Goal: Register for event/course

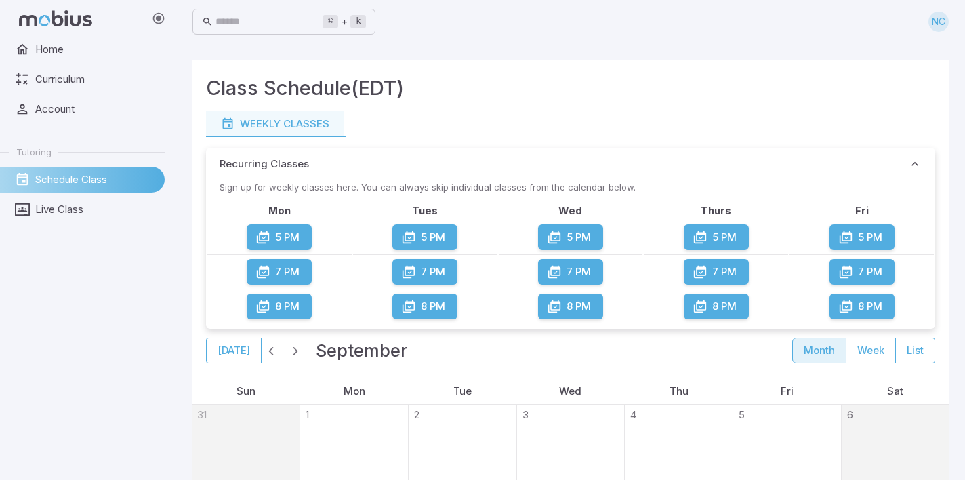
click at [579, 239] on button "5 PM" at bounding box center [570, 237] width 65 height 26
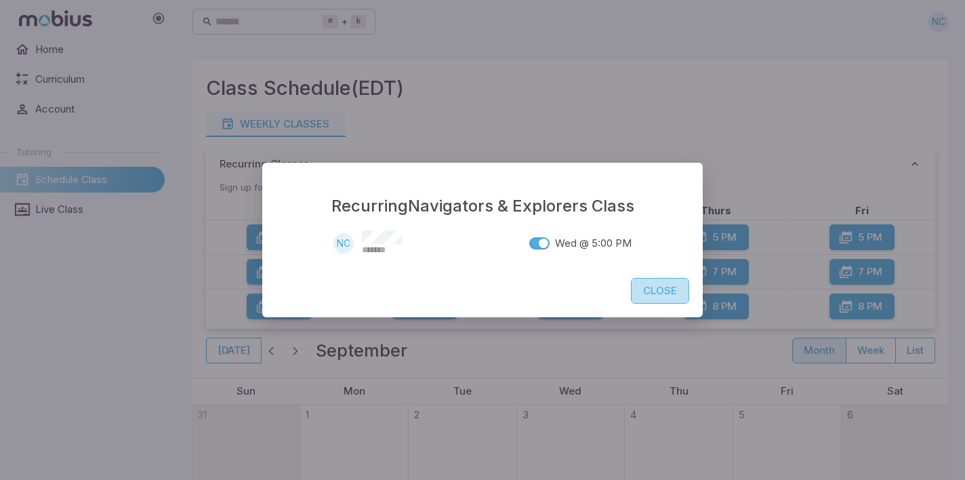
click at [666, 290] on button "Close" at bounding box center [660, 291] width 58 height 26
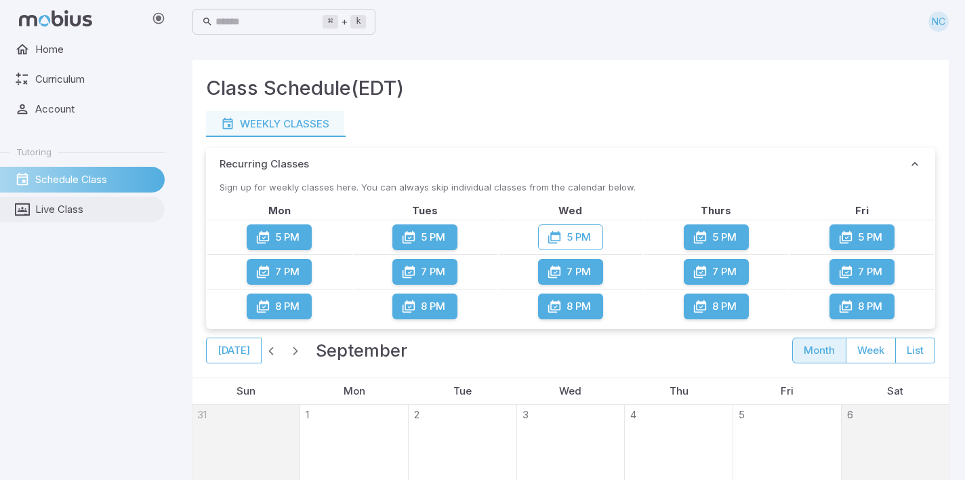
click at [110, 211] on span "Live Class" at bounding box center [95, 209] width 120 height 15
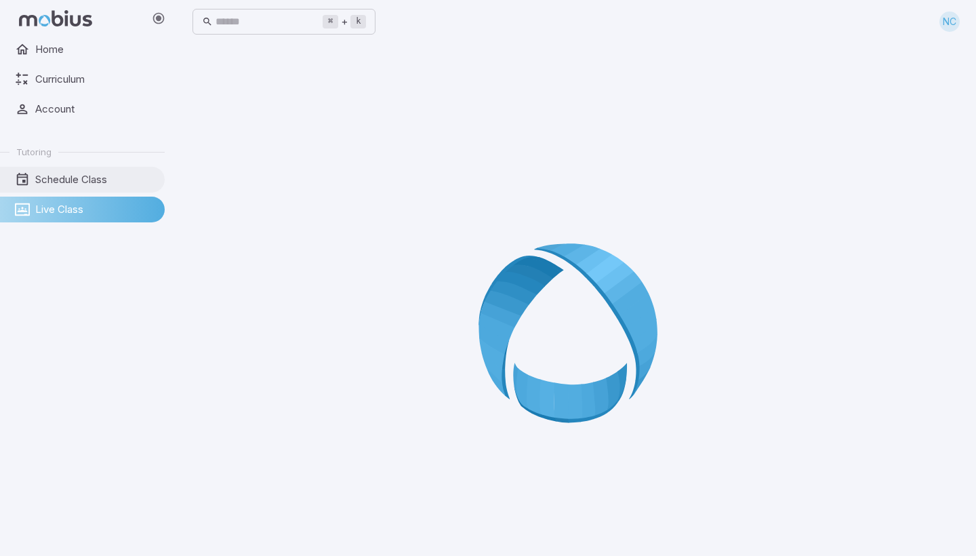
click at [59, 180] on span "Schedule Class" at bounding box center [95, 179] width 120 height 15
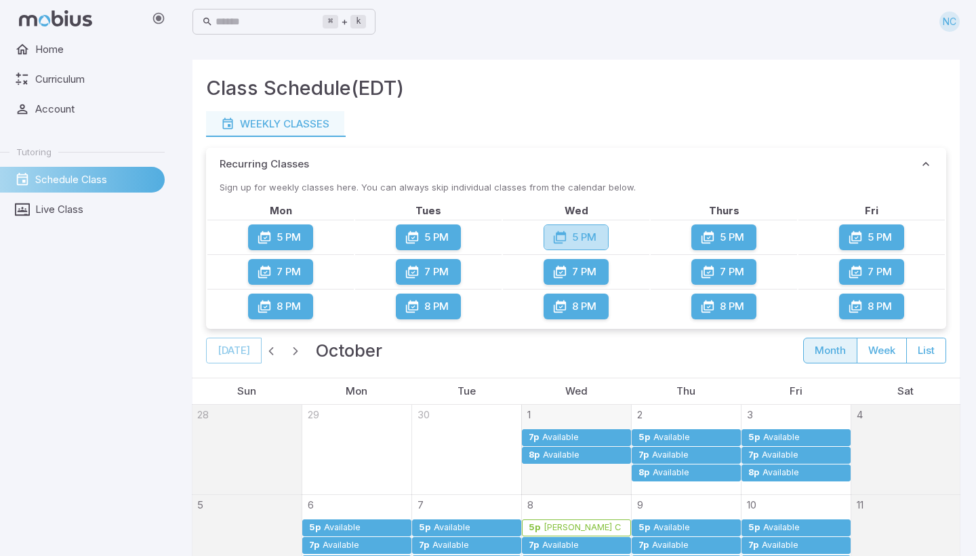
click at [593, 237] on button "5 PM" at bounding box center [576, 237] width 65 height 26
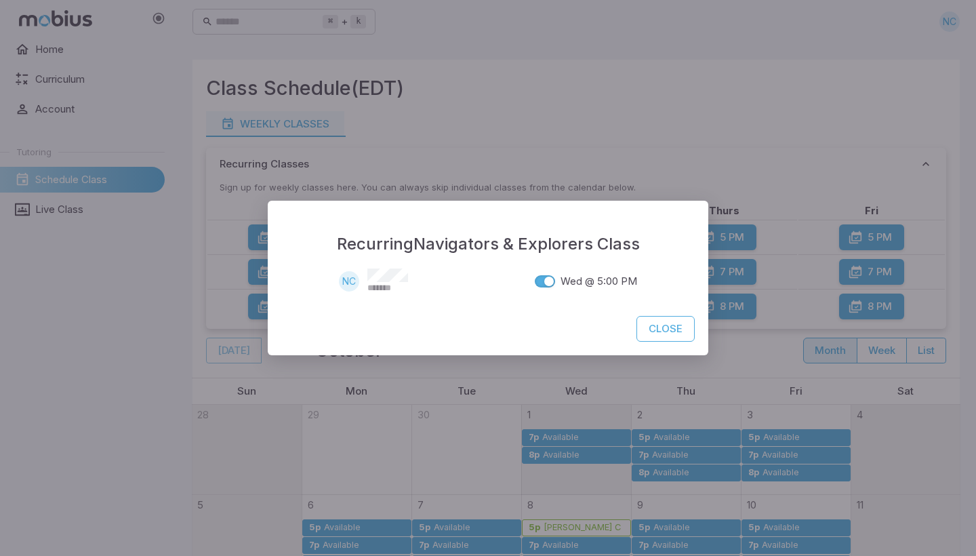
click at [590, 277] on span "Wed @ 5:00 PM" at bounding box center [599, 281] width 77 height 15
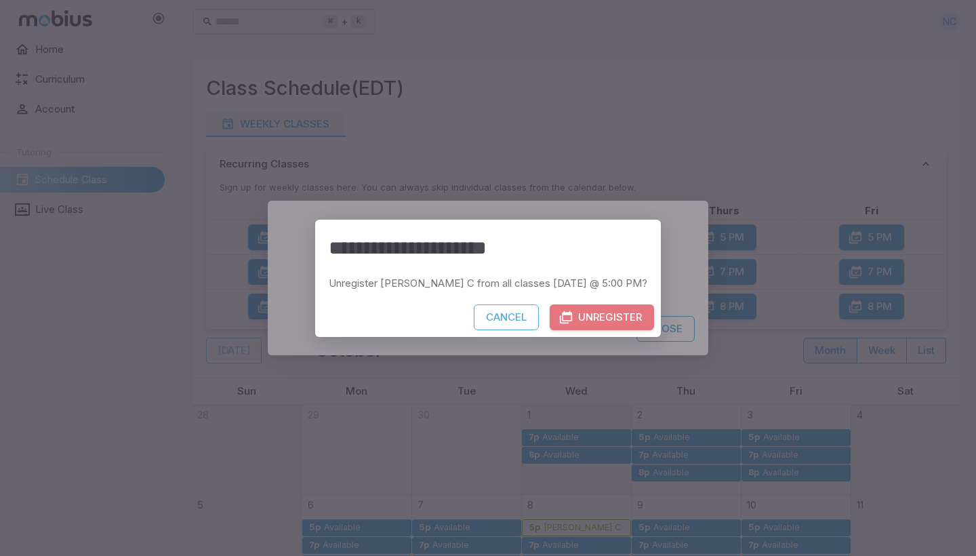
click at [565, 317] on button "Unregister" at bounding box center [602, 317] width 104 height 26
click at [555, 319] on button "Unregister" at bounding box center [602, 317] width 104 height 26
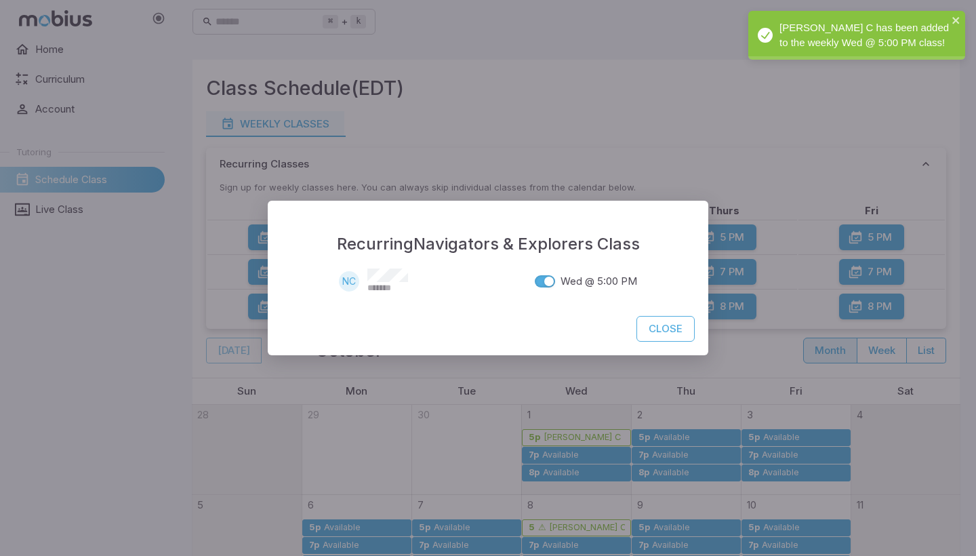
click at [798, 46] on div "[PERSON_NAME] C has been added to the weekly Wed @ 5:00 PM class!" at bounding box center [856, 35] width 217 height 49
click at [798, 47] on div "[PERSON_NAME] C has been added to the weekly Wed @ 5:00 PM class!" at bounding box center [856, 35] width 217 height 49
click at [798, 48] on div "[PERSON_NAME] C has been added to the weekly Wed @ 5:00 PM class!" at bounding box center [856, 35] width 217 height 49
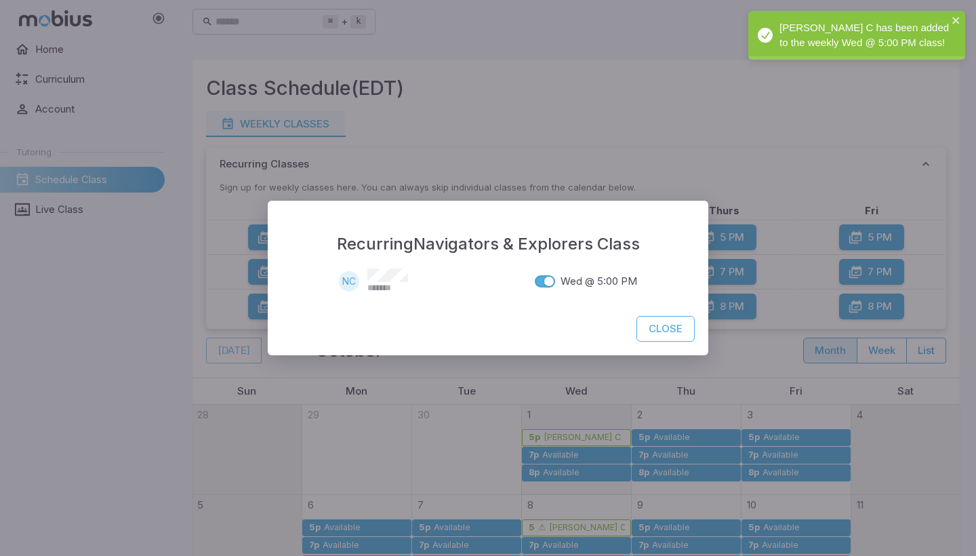
click at [805, 19] on div "[PERSON_NAME] C has been added to the weekly Wed @ 5:00 PM class!" at bounding box center [856, 35] width 217 height 49
click at [808, 37] on div "[PERSON_NAME] C has been added to the weekly Wed @ 5:00 PM class!" at bounding box center [856, 35] width 217 height 49
drag, startPoint x: 808, startPoint y: 37, endPoint x: 799, endPoint y: 36, distance: 9.5
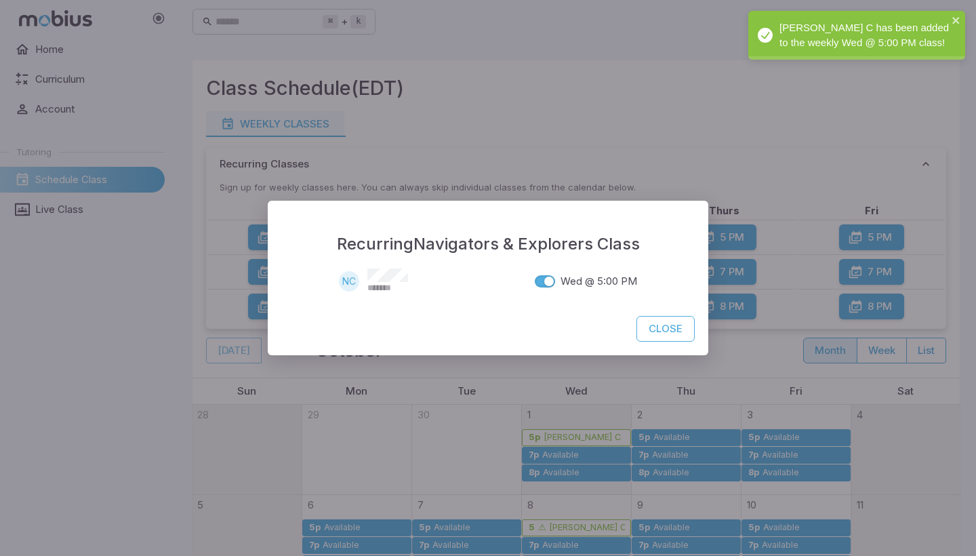
click at [799, 36] on div "[PERSON_NAME] C has been added to the weekly Wed @ 5:00 PM class!" at bounding box center [856, 35] width 217 height 49
click at [762, 33] on icon "Notifications Alt+T" at bounding box center [765, 35] width 15 height 15
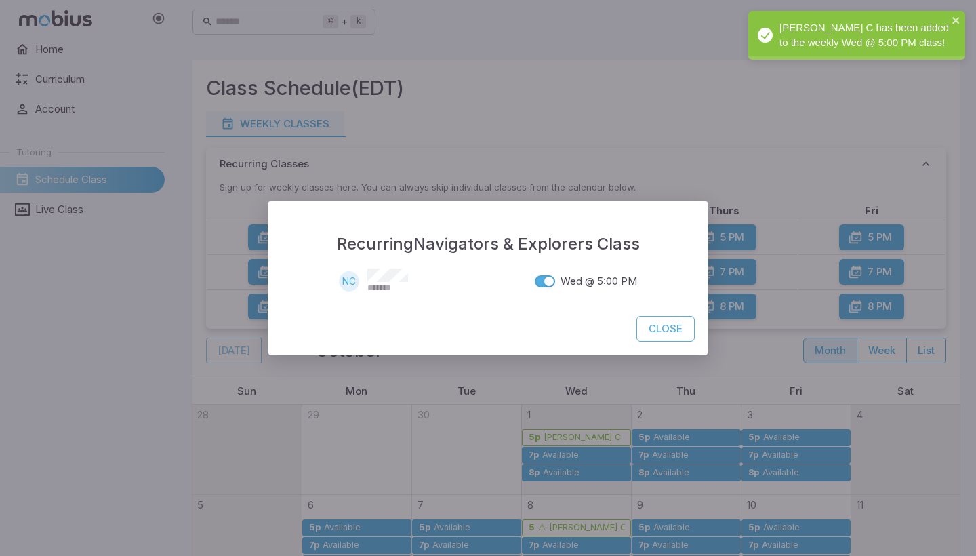
click at [804, 13] on div "[PERSON_NAME] C has been added to the weekly Wed @ 5:00 PM class!" at bounding box center [856, 35] width 217 height 49
click at [768, 33] on icon "Notifications Alt+T" at bounding box center [765, 35] width 15 height 15
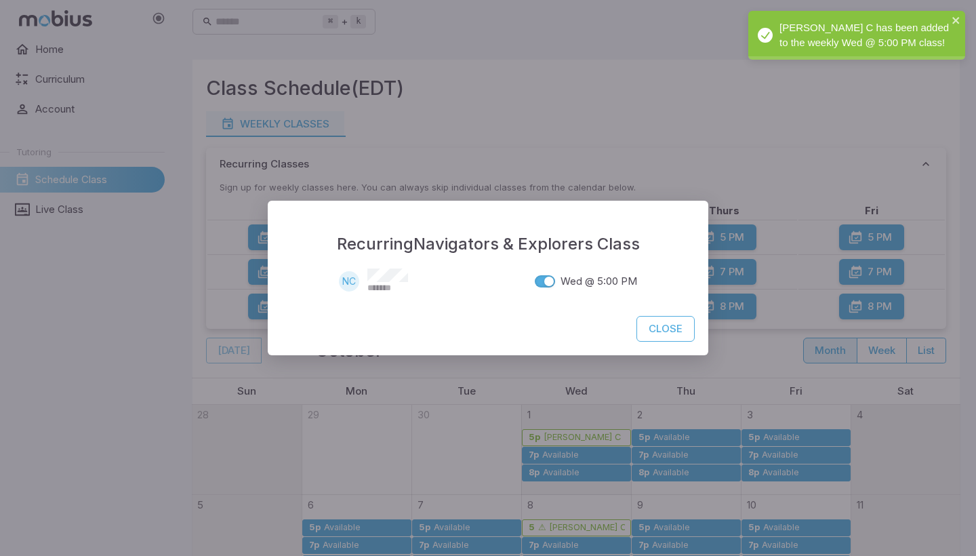
click at [768, 33] on icon "Notifications Alt+T" at bounding box center [765, 35] width 15 height 15
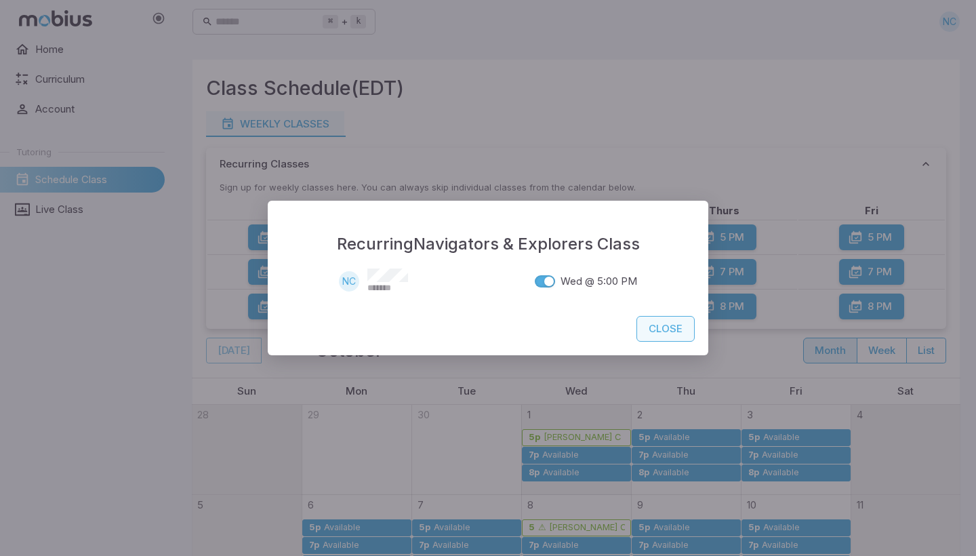
click at [683, 331] on button "Close" at bounding box center [666, 329] width 58 height 26
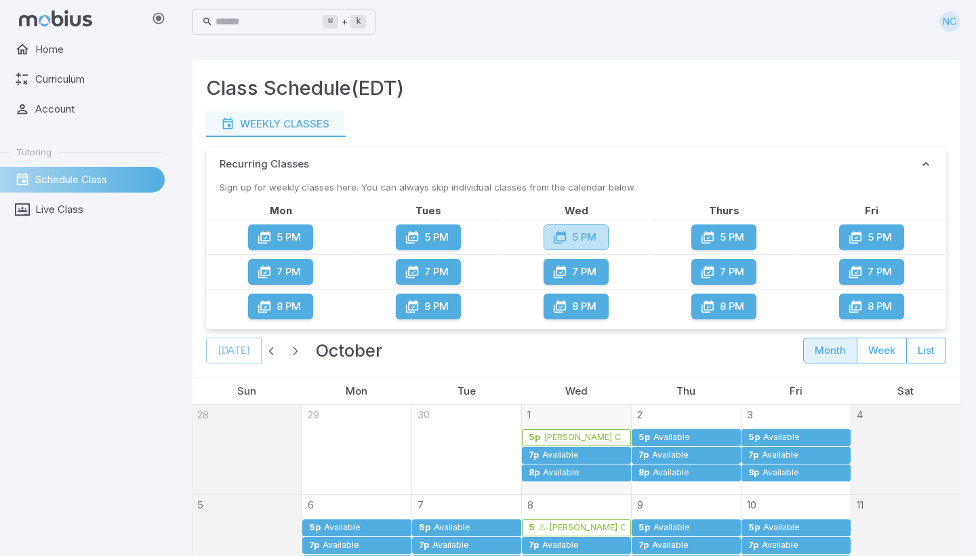
click at [576, 240] on button "5 PM" at bounding box center [576, 237] width 65 height 26
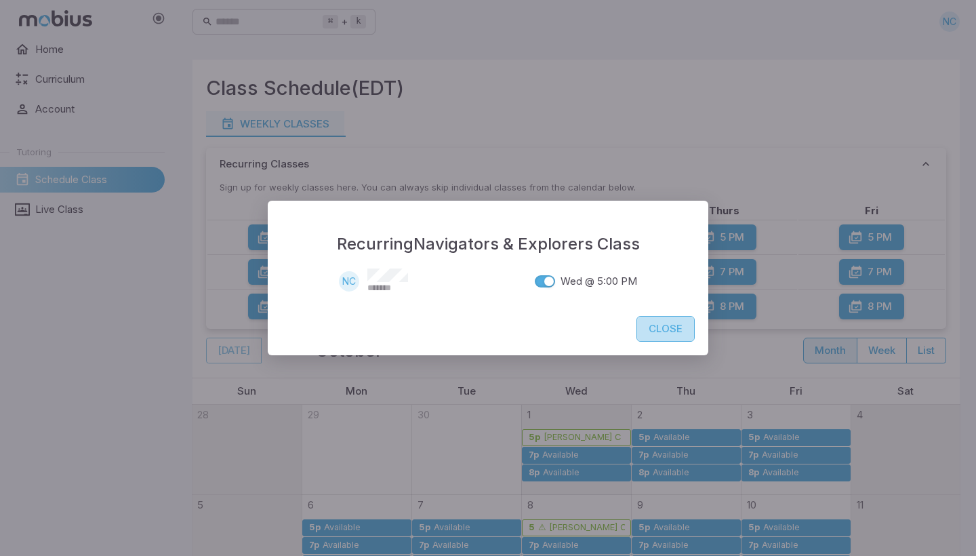
click at [685, 337] on button "Close" at bounding box center [666, 329] width 58 height 26
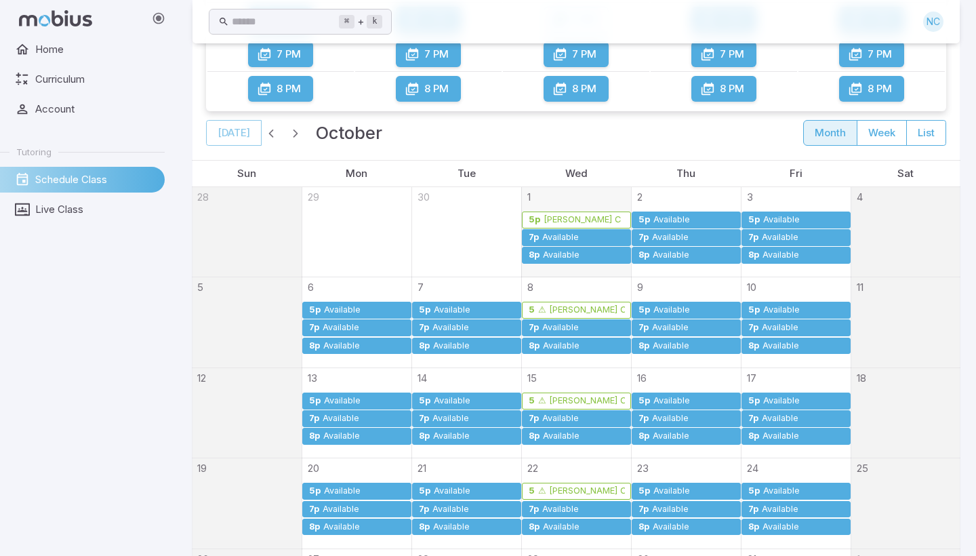
scroll to position [219, 0]
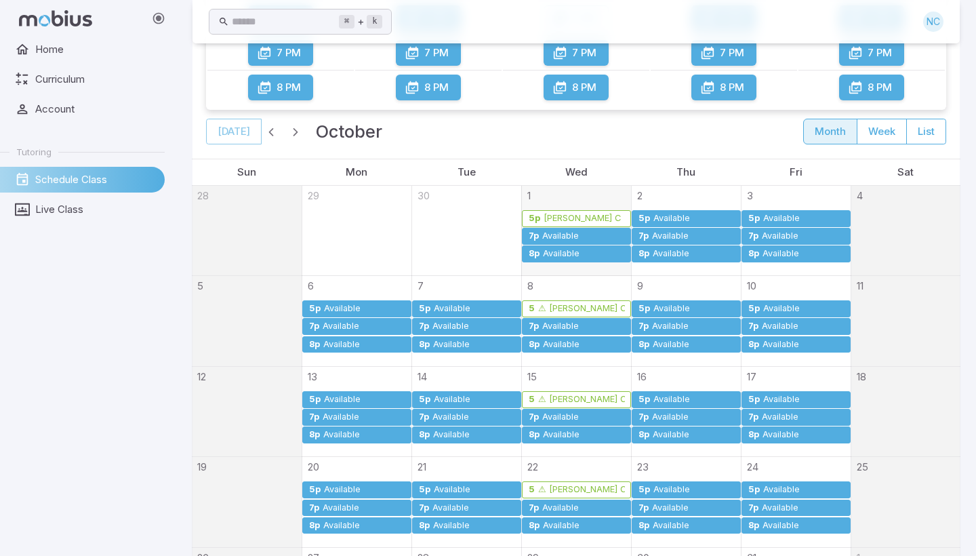
click at [578, 210] on link "5p [PERSON_NAME] C" at bounding box center [576, 218] width 109 height 17
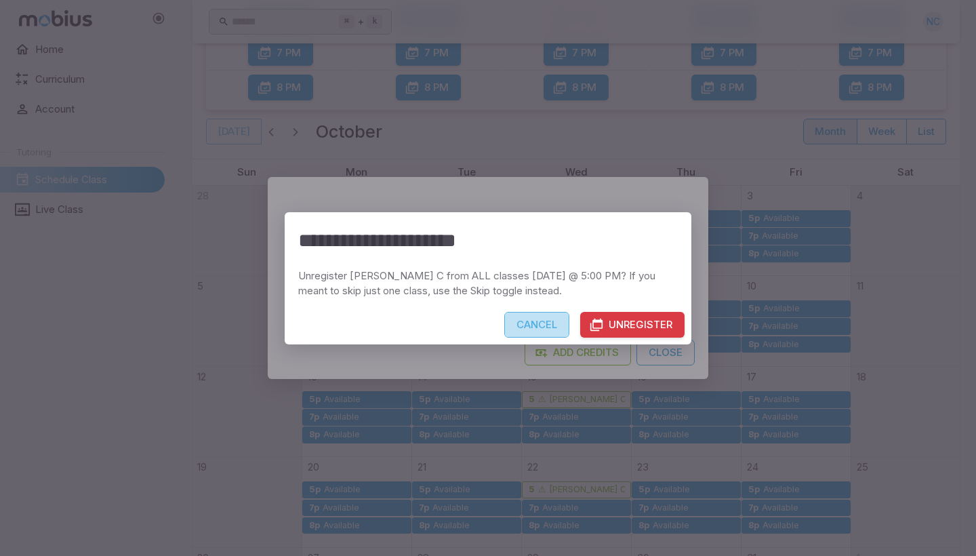
click at [546, 322] on button "Cancel" at bounding box center [536, 325] width 65 height 26
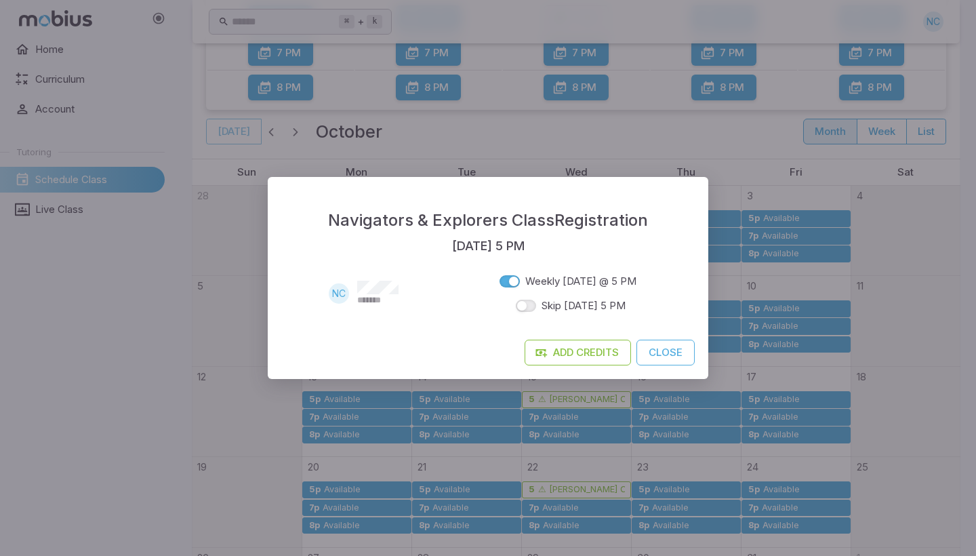
click at [618, 126] on div "Navigators & Explorers Class Registration [DATE] 5 PM NC ******* Weekly [DATE] …" at bounding box center [488, 278] width 976 height 556
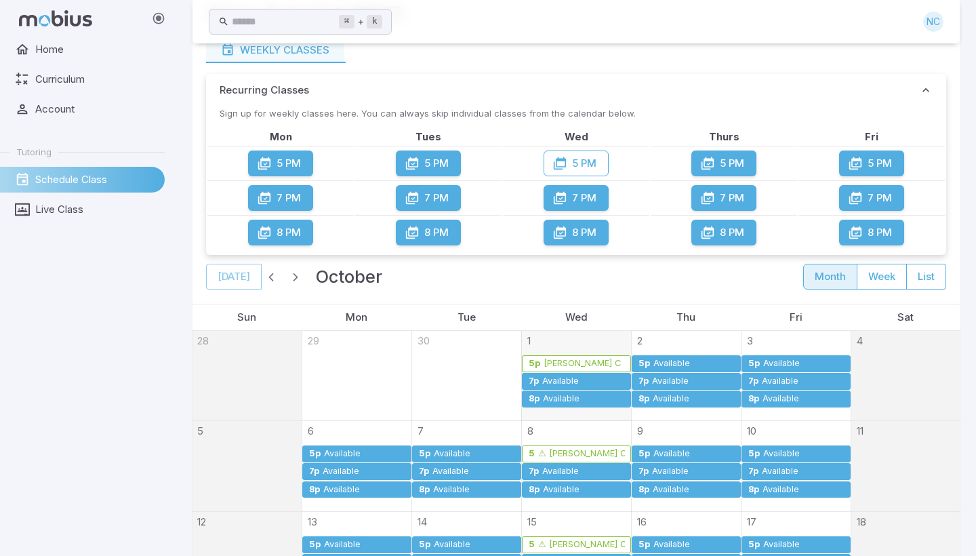
scroll to position [69, 0]
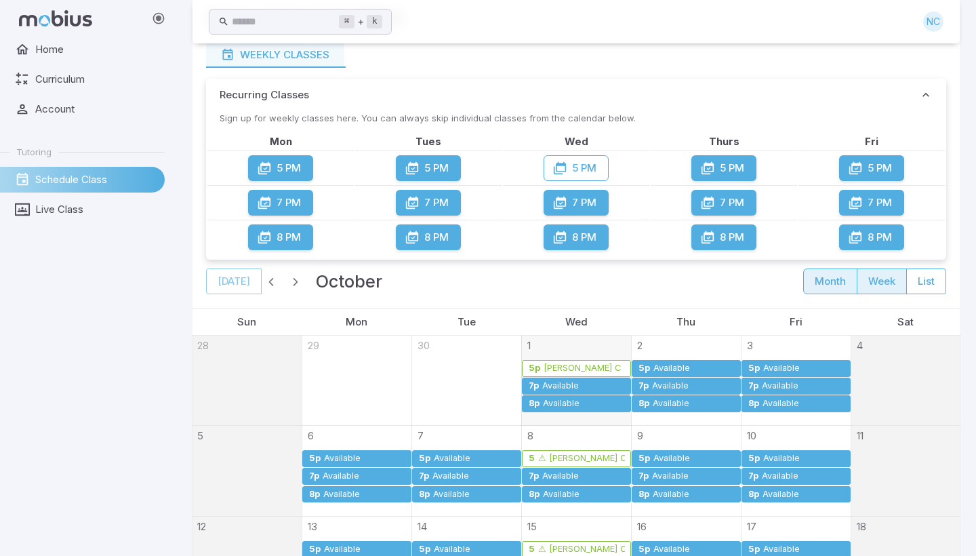
click at [871, 283] on button "week" at bounding box center [882, 281] width 50 height 26
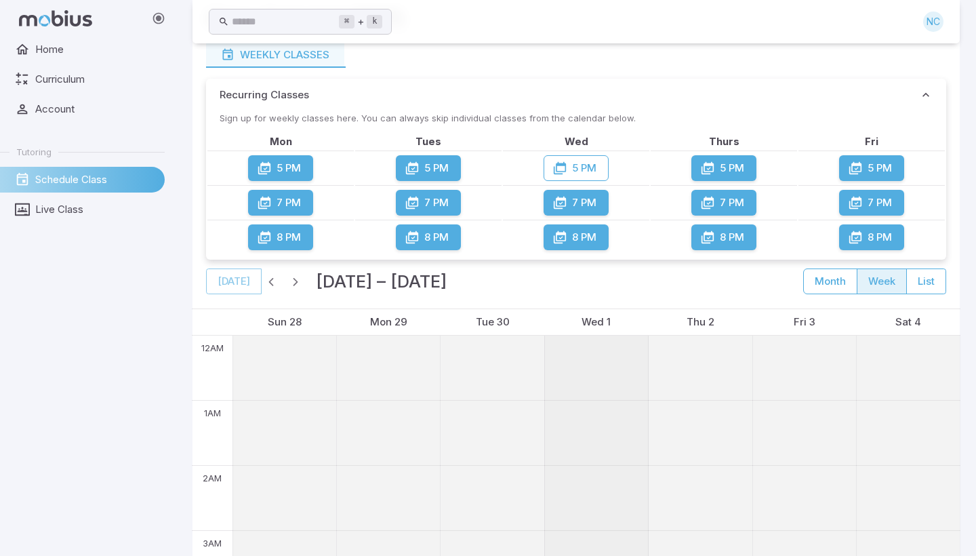
scroll to position [1020, 0]
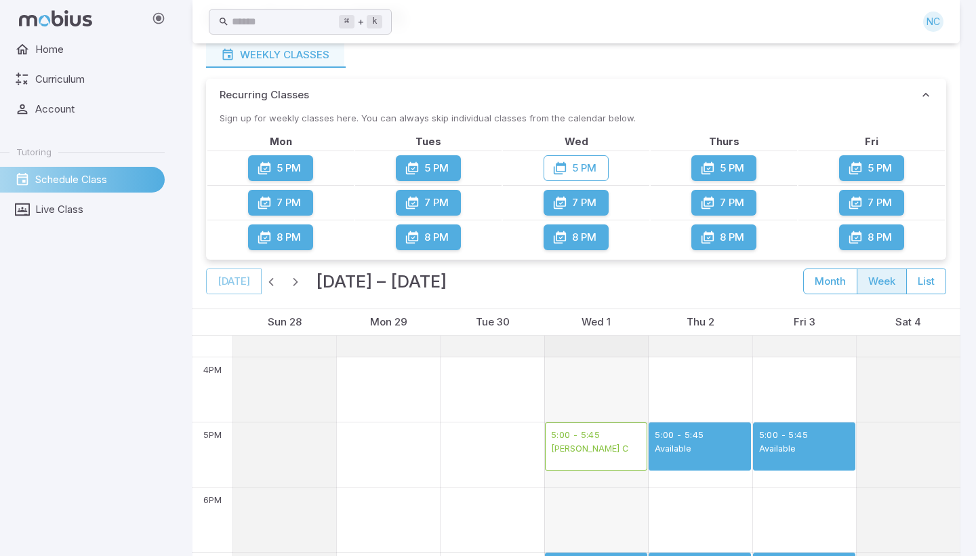
click at [597, 451] on div "[PERSON_NAME] C" at bounding box center [596, 449] width 90 height 14
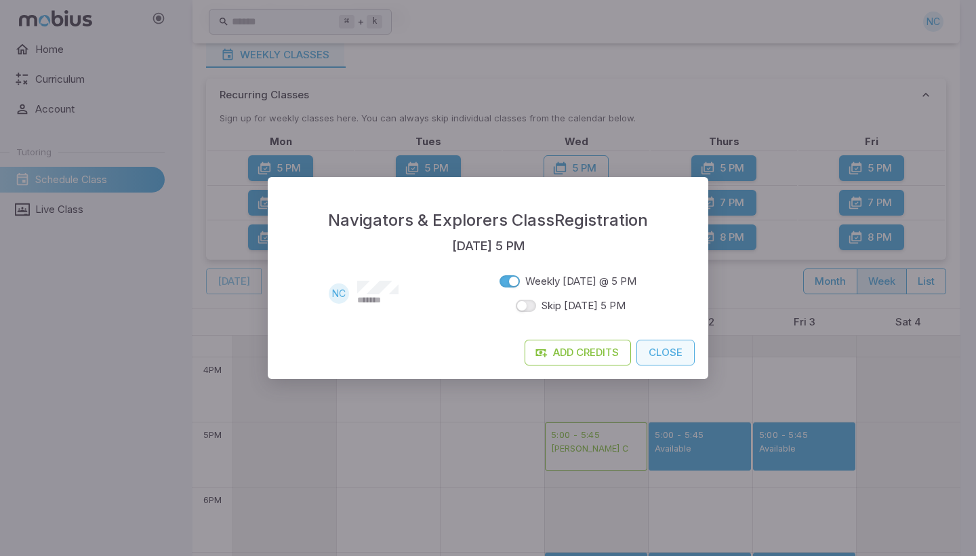
click at [667, 350] on button "Close" at bounding box center [666, 353] width 58 height 26
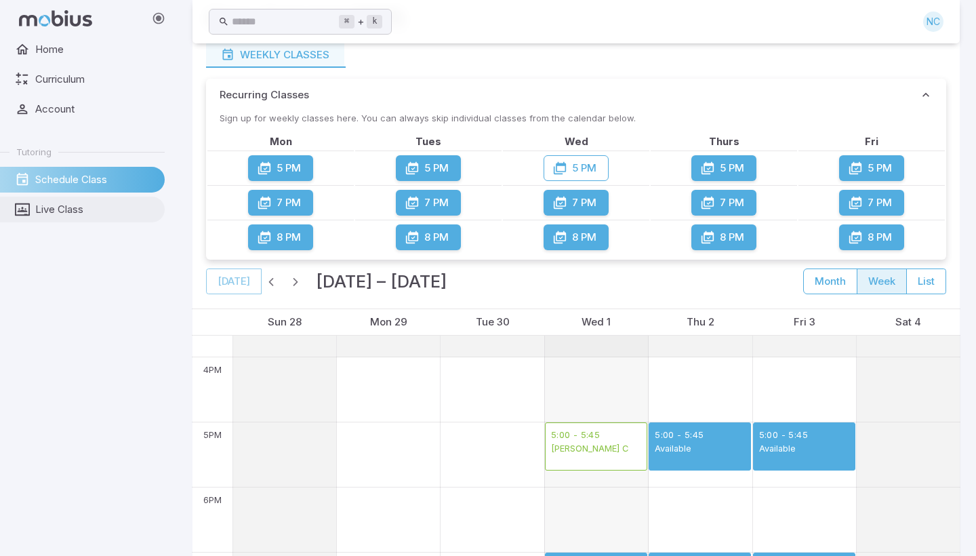
click at [101, 209] on span "Live Class" at bounding box center [95, 209] width 120 height 15
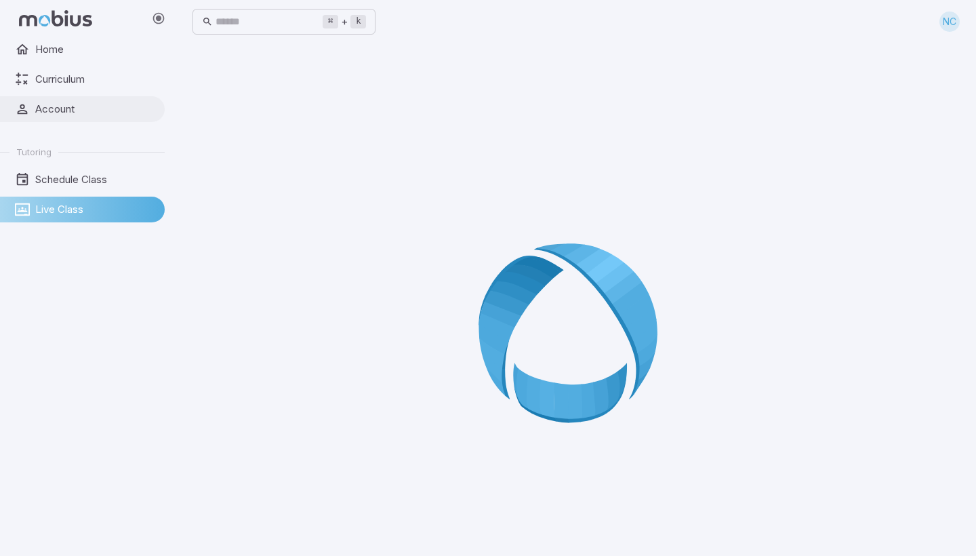
click at [63, 111] on span "Account" at bounding box center [95, 109] width 120 height 15
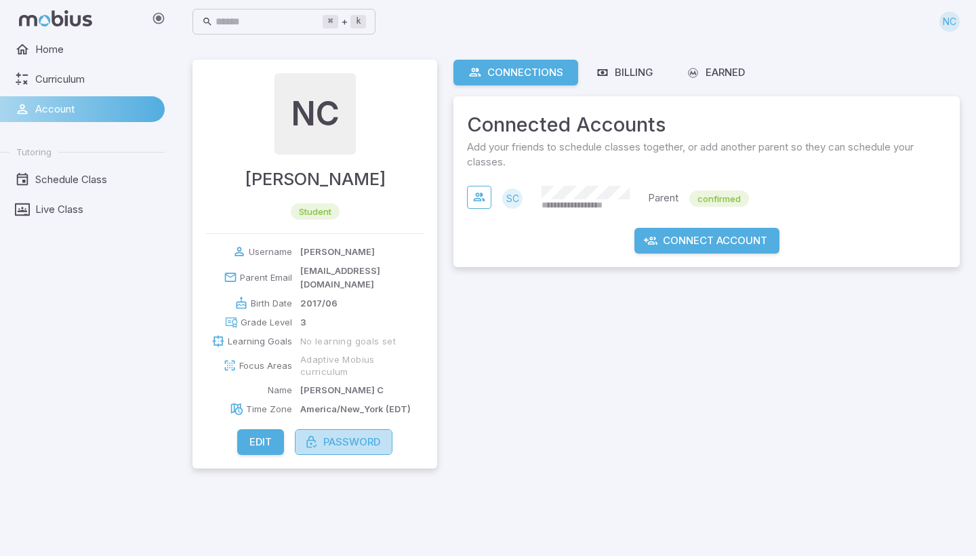
click at [341, 429] on button "Password" at bounding box center [344, 442] width 98 height 26
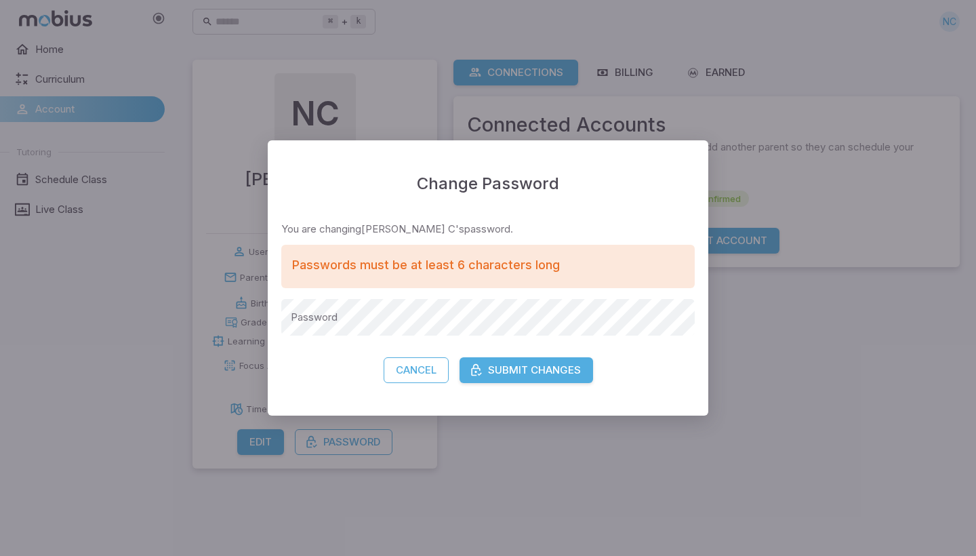
click at [402, 257] on div "Passwords must be at least 6 characters long" at bounding box center [426, 265] width 268 height 19
click at [397, 270] on div "Passwords must be at least 6 characters long" at bounding box center [426, 265] width 268 height 19
drag, startPoint x: 435, startPoint y: 258, endPoint x: 482, endPoint y: 279, distance: 51.6
click at [482, 279] on div "Passwords must be at least 6 characters long" at bounding box center [487, 266] width 413 height 43
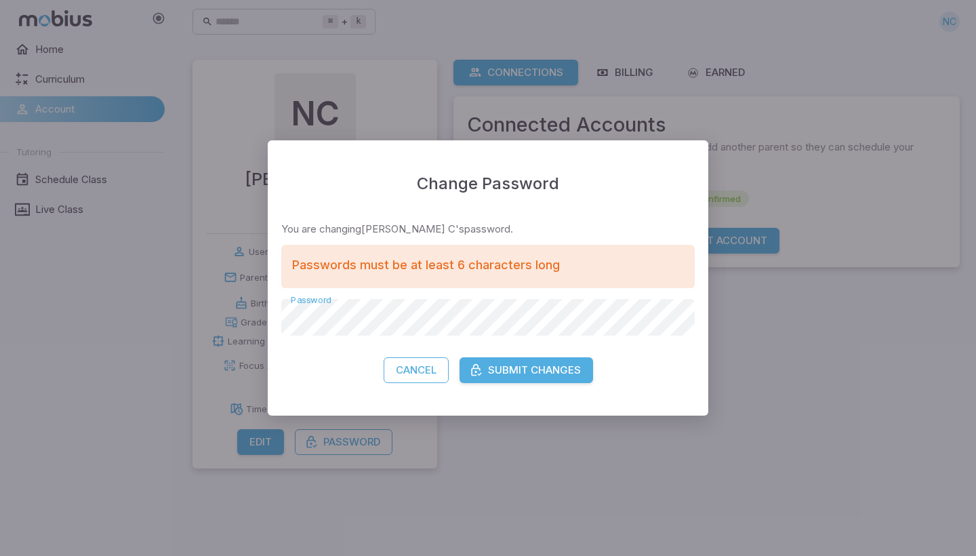
click at [575, 370] on button "Submit Changes" at bounding box center [527, 370] width 134 height 26
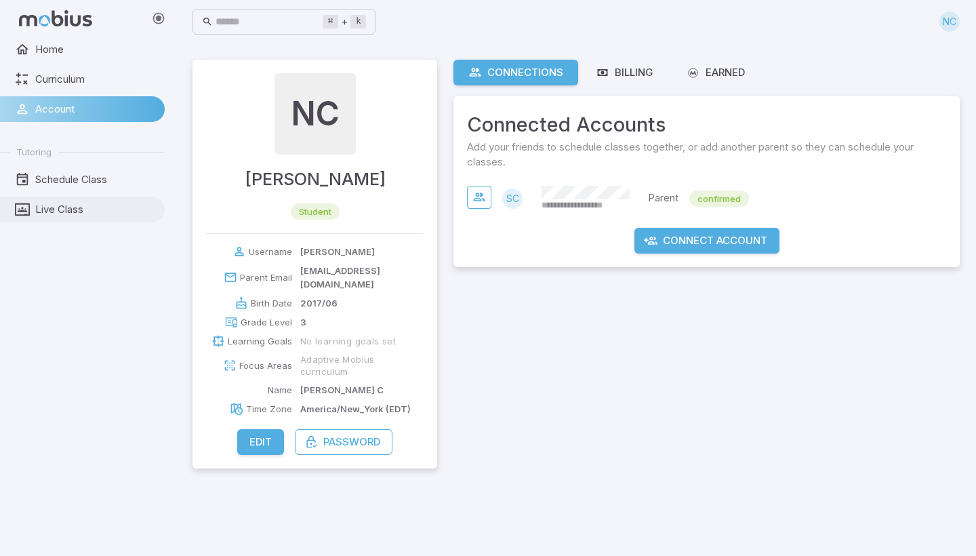
click at [44, 204] on span "Live Class" at bounding box center [95, 209] width 120 height 15
